Goal: Information Seeking & Learning: Learn about a topic

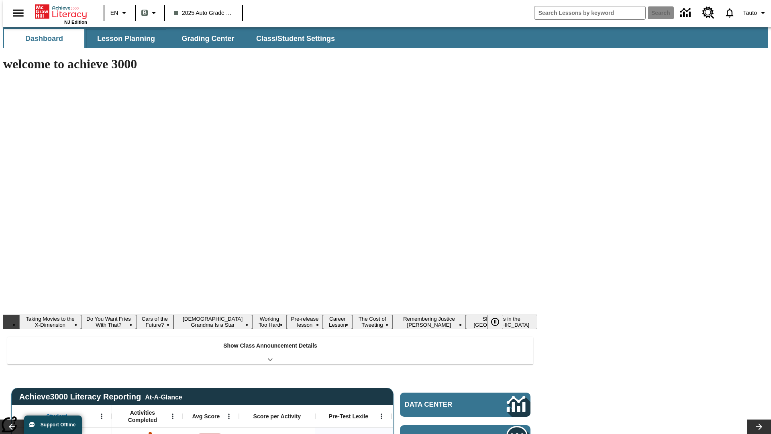
click at [123, 39] on button "Lesson Planning" at bounding box center [126, 38] width 80 height 19
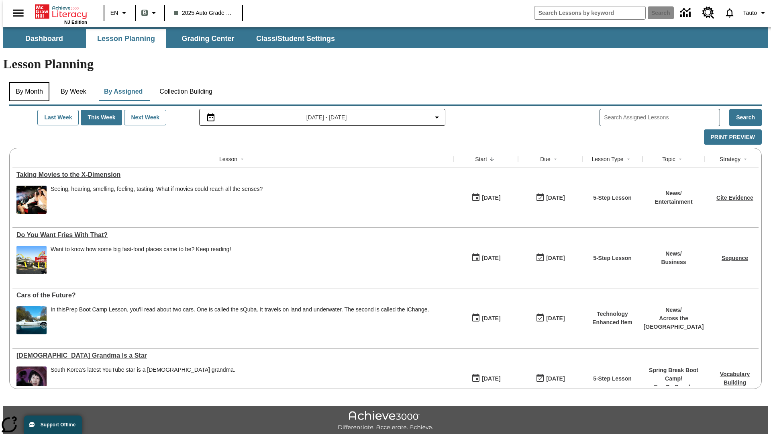
click at [27, 82] on button "By Month" at bounding box center [29, 91] width 40 height 19
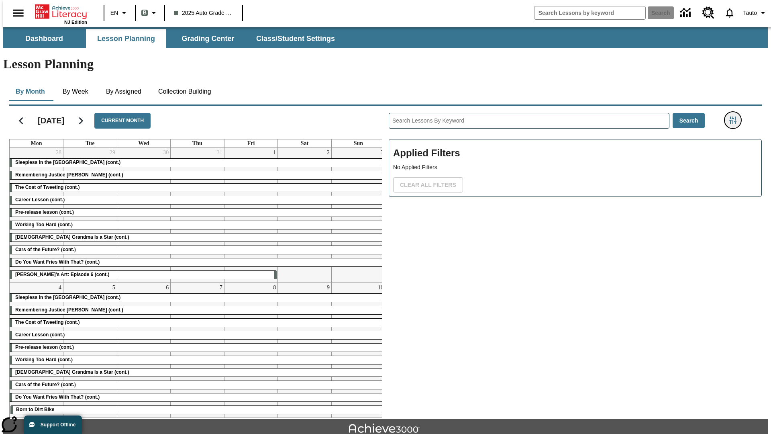
click at [735, 116] on icon "Filters Side menu" at bounding box center [732, 119] width 7 height 7
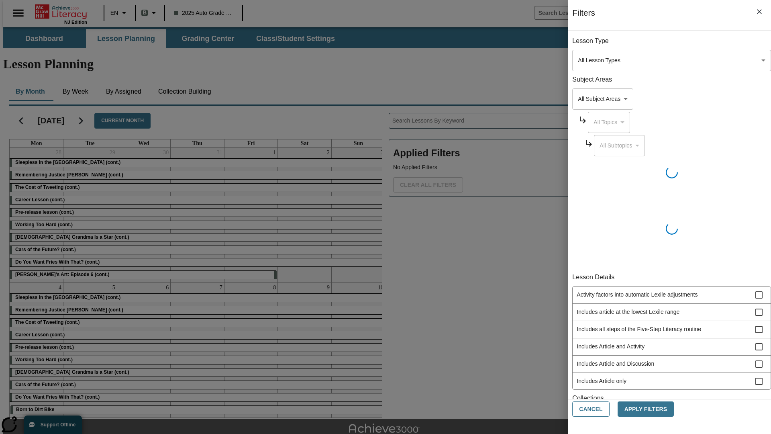
click at [578, 285] on body "Skip to main content NJ Edition EN B 2025 Auto Grade 1 B Search 0 Tauto Dashboa…" at bounding box center [385, 248] width 764 height 443
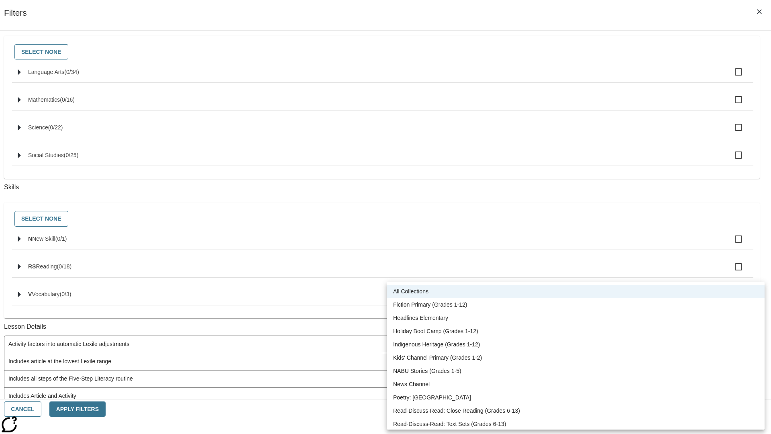
scroll to position [334, 0]
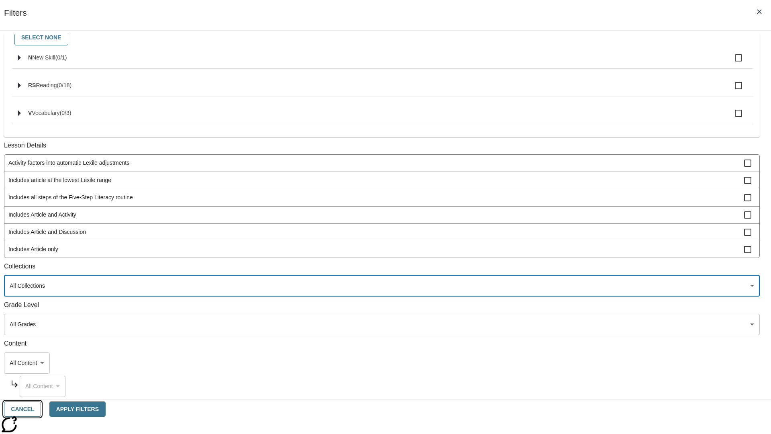
click at [41, 409] on button "Cancel" at bounding box center [22, 409] width 37 height 16
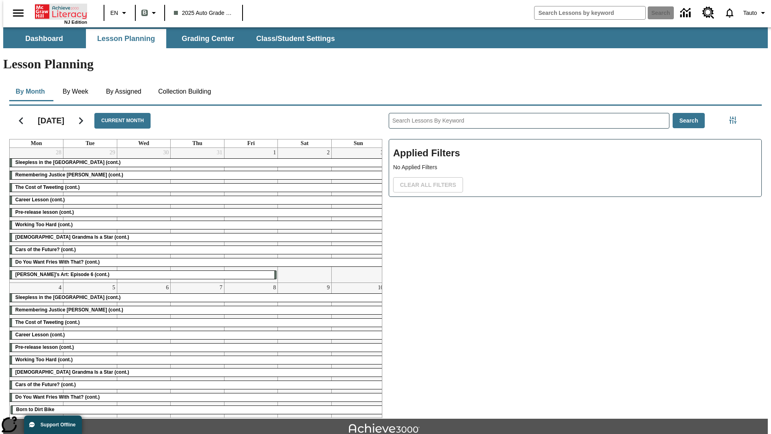
click at [58, 11] on icon "Home" at bounding box center [61, 12] width 53 height 16
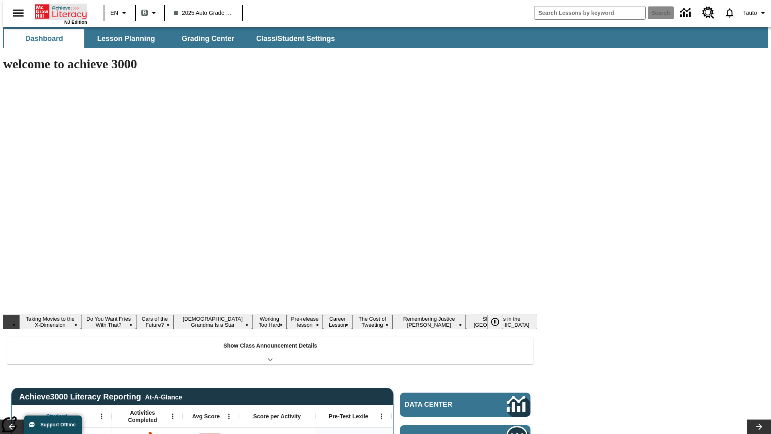
type input "-1"
click at [123, 39] on button "Lesson Planning" at bounding box center [126, 38] width 80 height 19
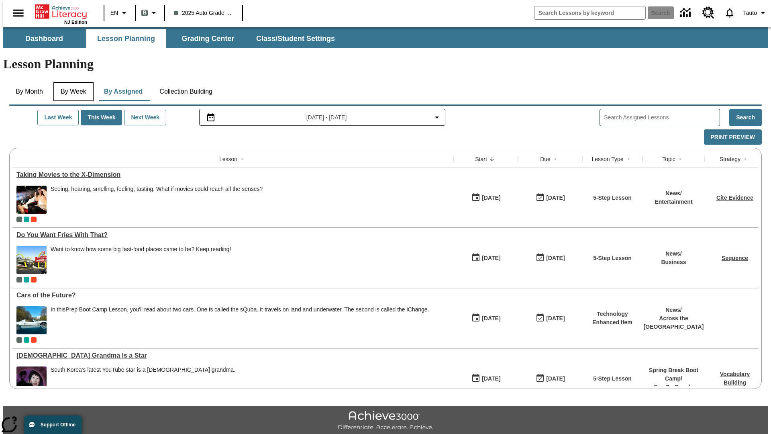
click at [72, 82] on button "By Week" at bounding box center [73, 91] width 40 height 19
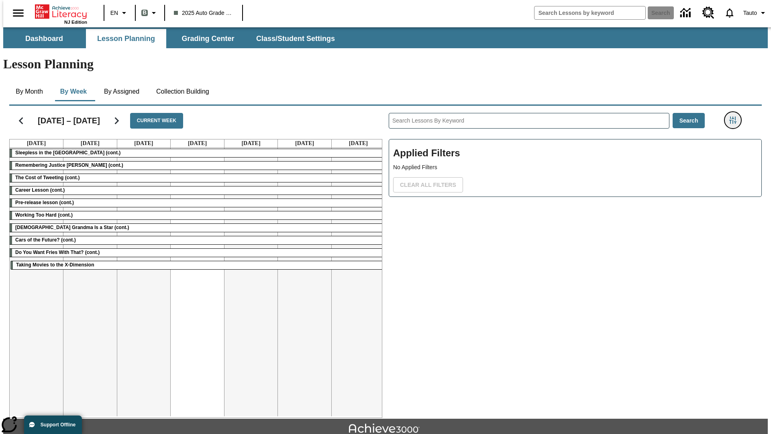
click at [735, 116] on icon "Filters Side menu" at bounding box center [732, 119] width 7 height 7
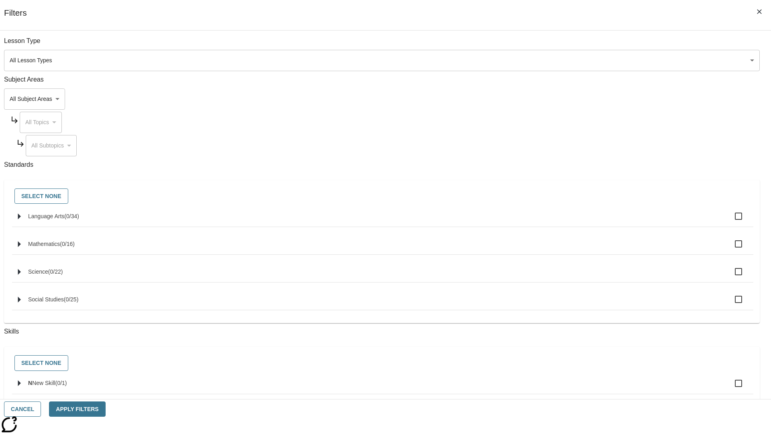
click at [578, 285] on body "Skip to main content NJ Edition EN B 2025 Auto Grade 1 B Search 0 Tauto Dashboa…" at bounding box center [385, 248] width 764 height 443
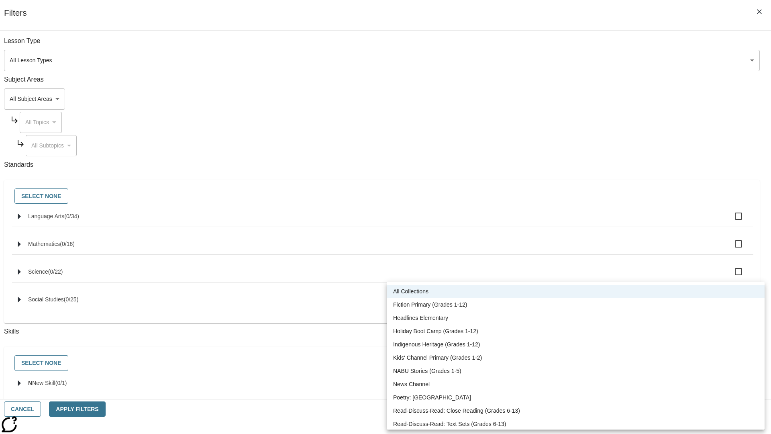
scroll to position [334, 0]
